Goal: Task Accomplishment & Management: Manage account settings

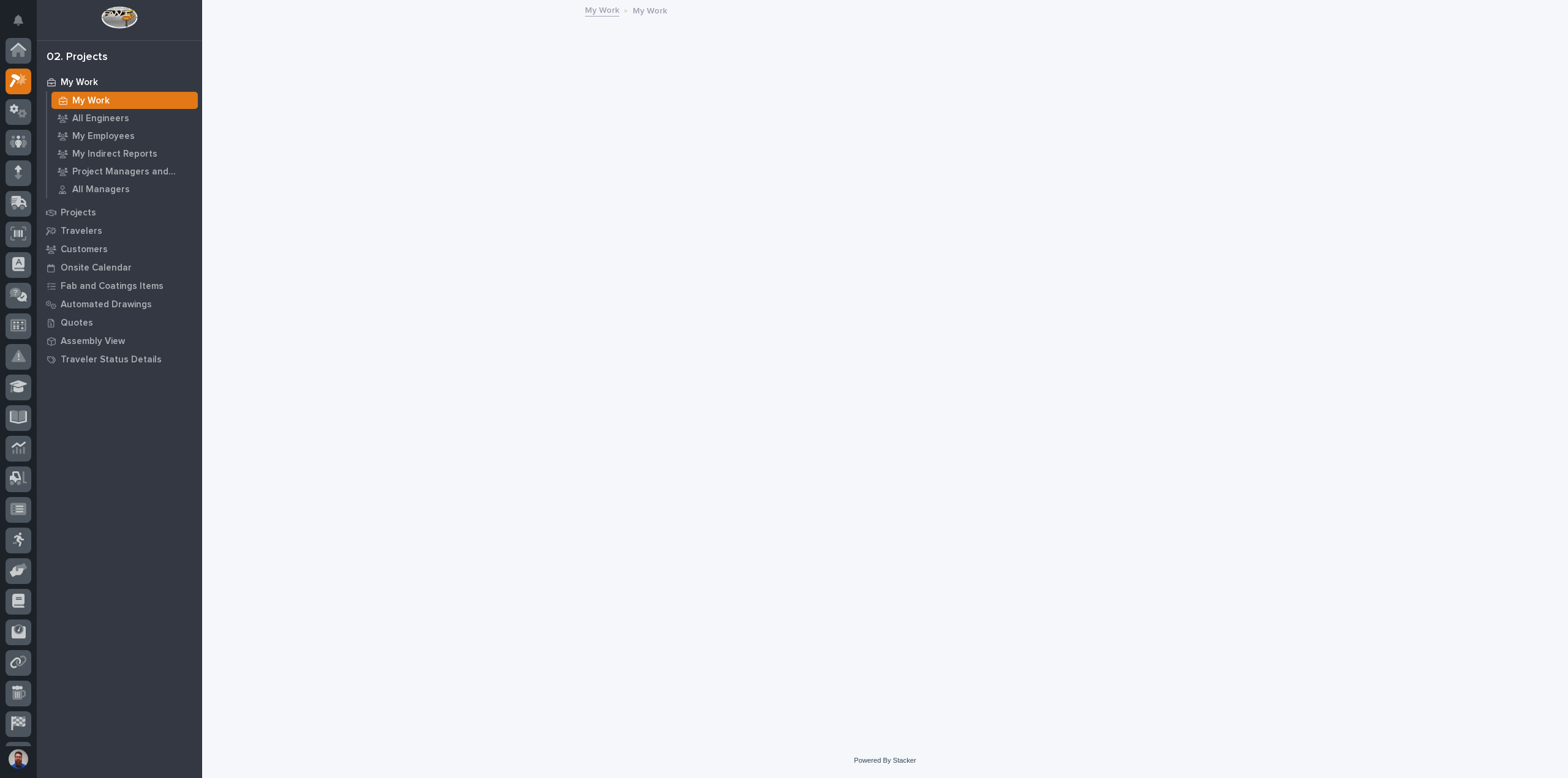
scroll to position [31, 0]
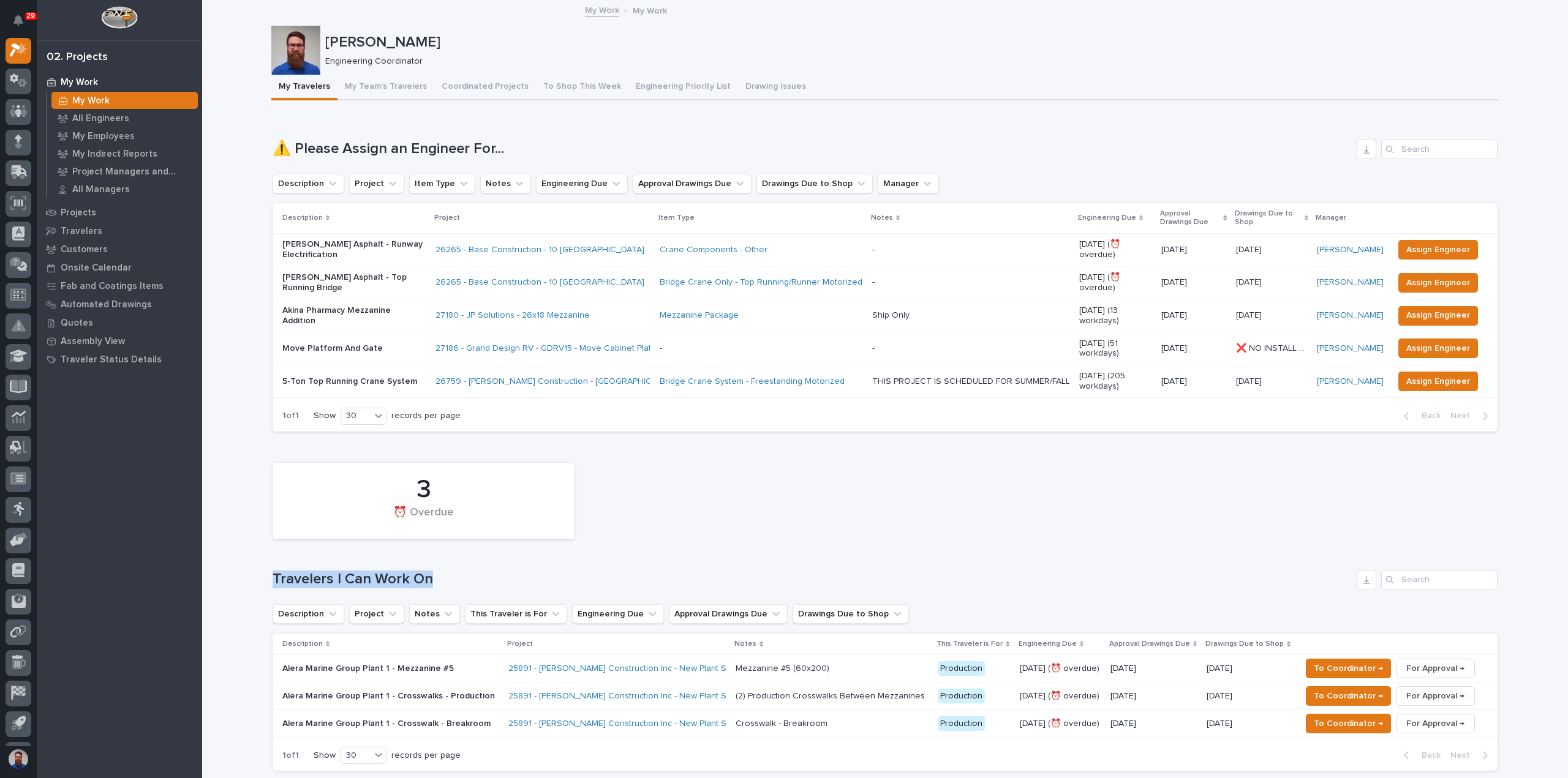
drag, startPoint x: 503, startPoint y: 570, endPoint x: 268, endPoint y: 579, distance: 235.2
click at [272, 579] on div "3 ⏰ Overdue Travelers I Can Work On Description Project Notes This Traveler is …" at bounding box center [885, 614] width 1225 height 314
drag, startPoint x: 226, startPoint y: 564, endPoint x: 307, endPoint y: 566, distance: 81.0
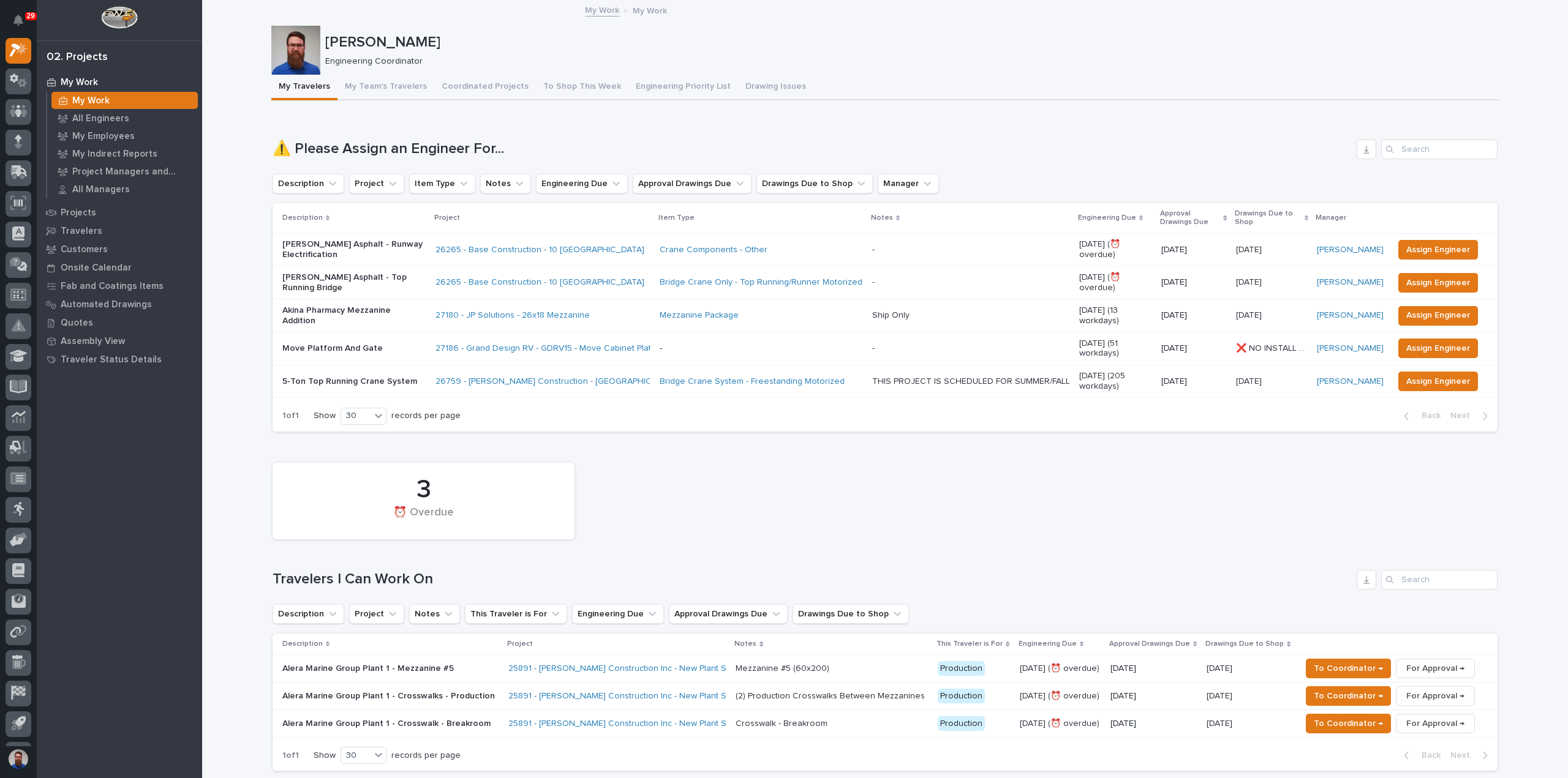
click at [438, 562] on div "3 ⏰ Overdue Travelers I Can Work On Description Project Notes This Traveler is …" at bounding box center [885, 614] width 1225 height 314
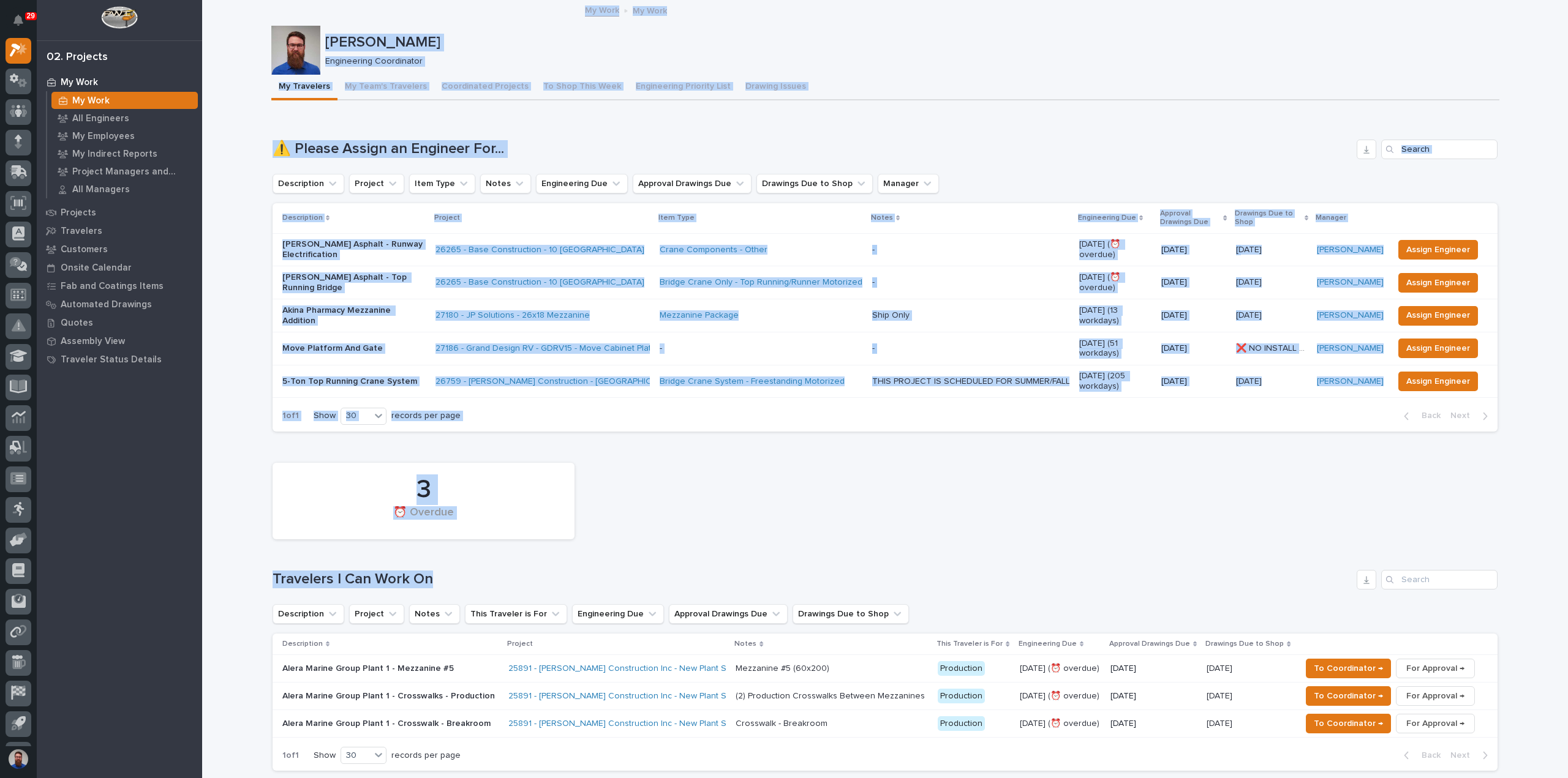
drag, startPoint x: 463, startPoint y: 559, endPoint x: 156, endPoint y: 565, distance: 307.1
click at [157, 564] on div "My Work My Work All Engineers My Employees My Indirect Reports Project Managers…" at bounding box center [119, 425] width 165 height 705
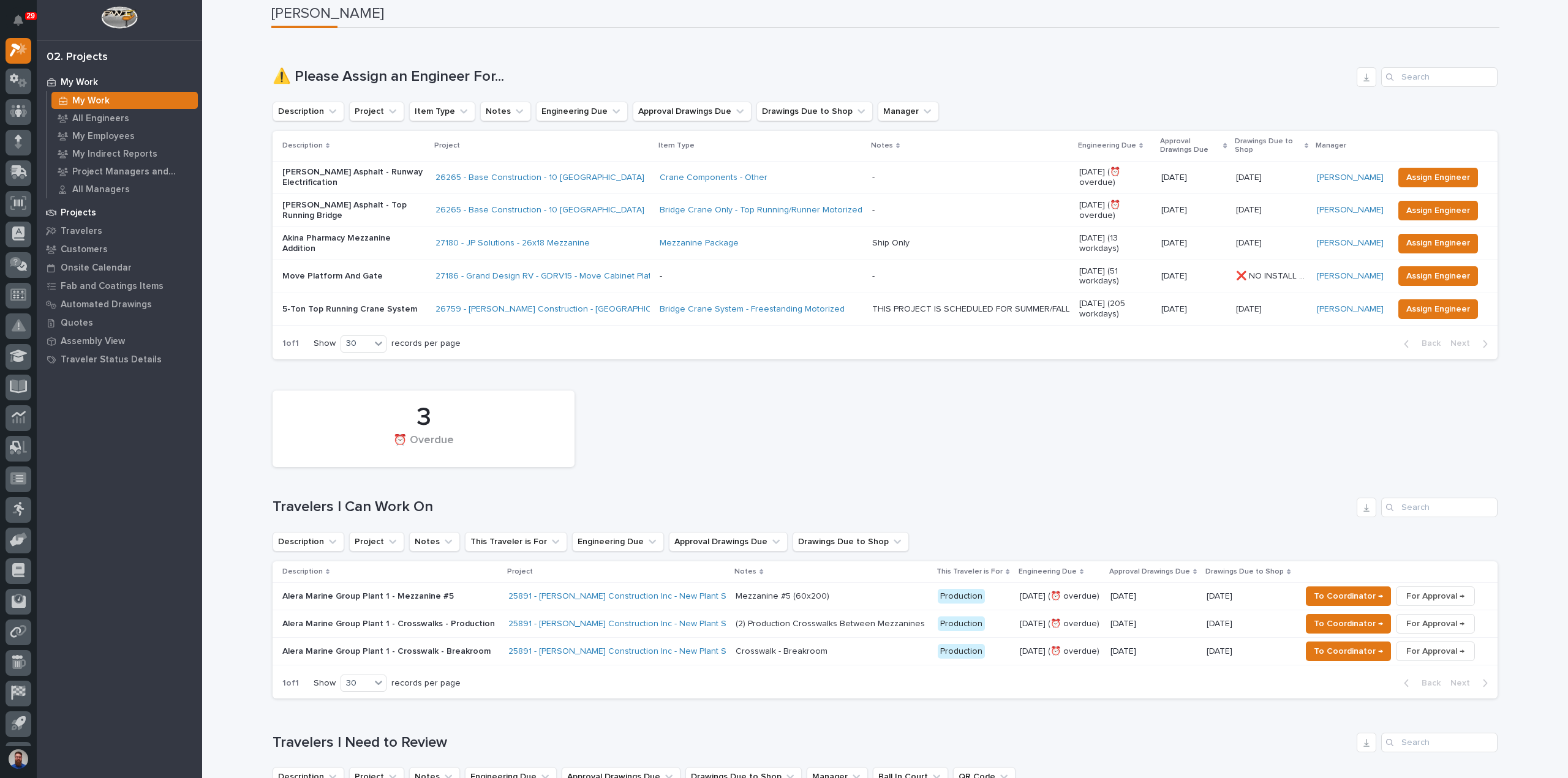
scroll to position [0, 0]
